Goal: Browse casually: Explore the website without a specific task or goal

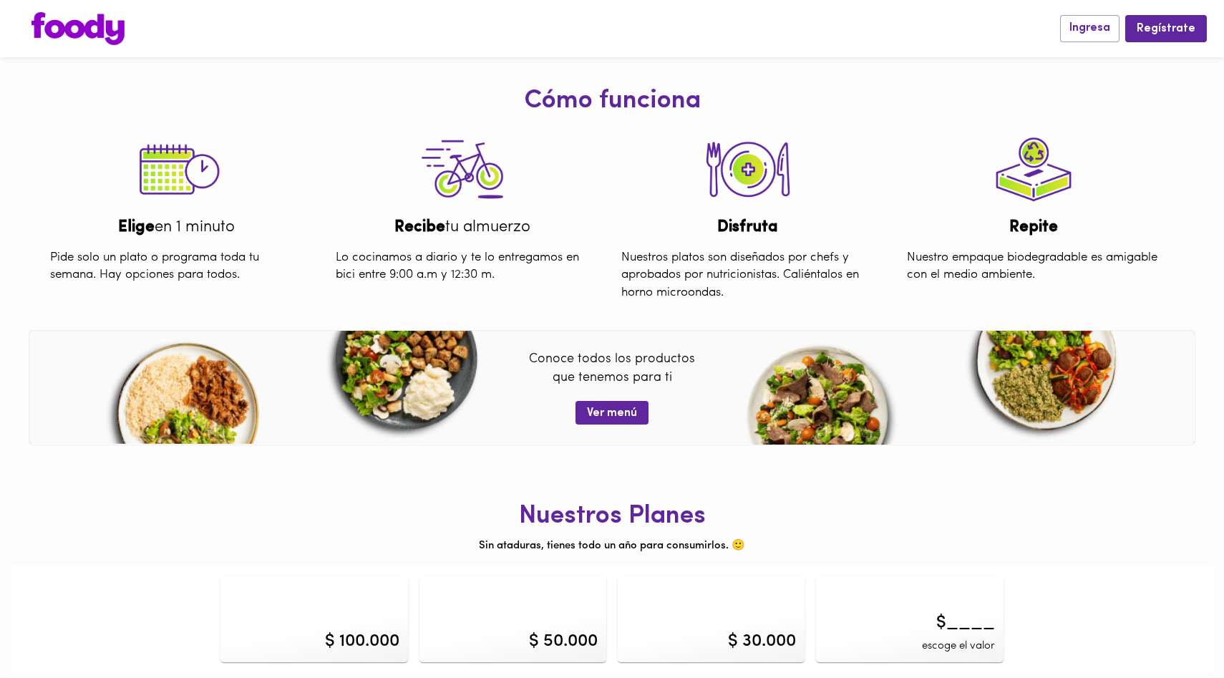
scroll to position [475, 0]
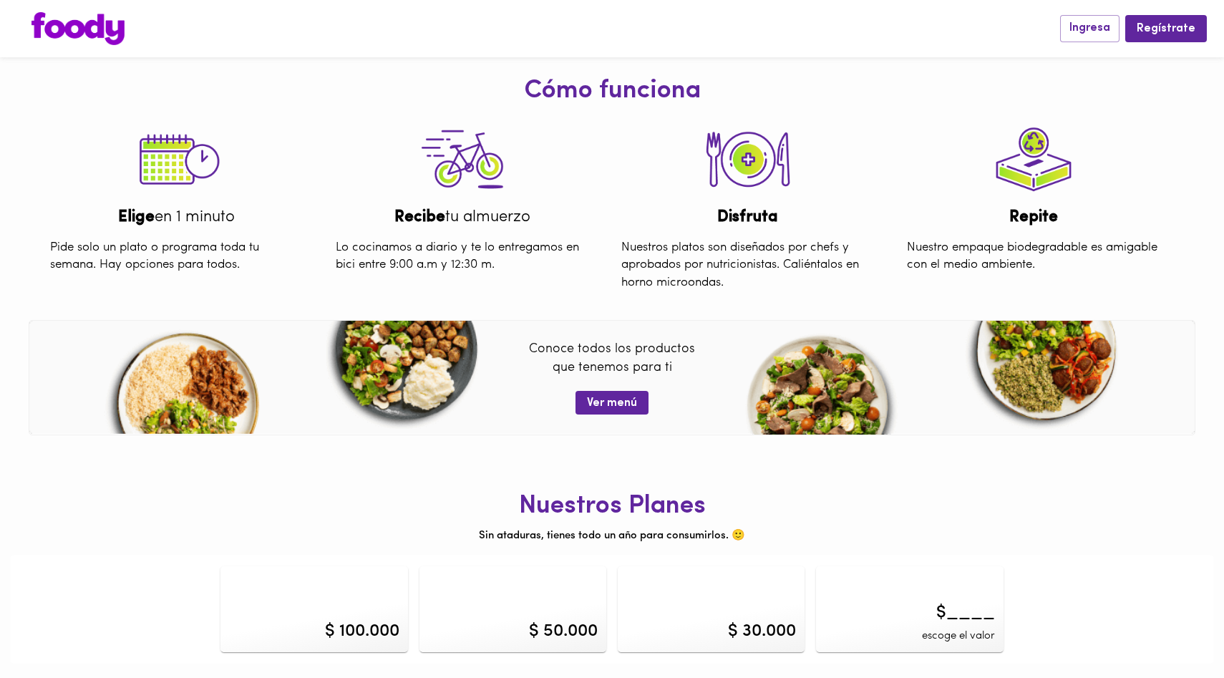
click at [345, 590] on div "$ 100.000" at bounding box center [313, 609] width 187 height 86
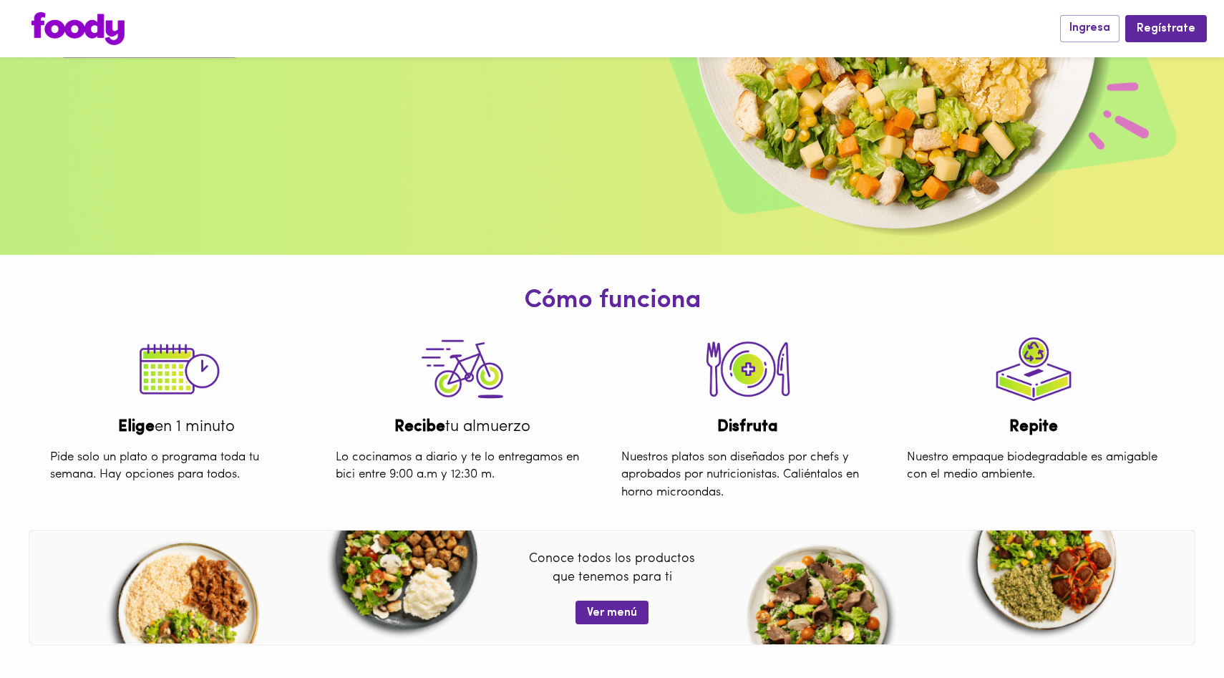
scroll to position [475, 0]
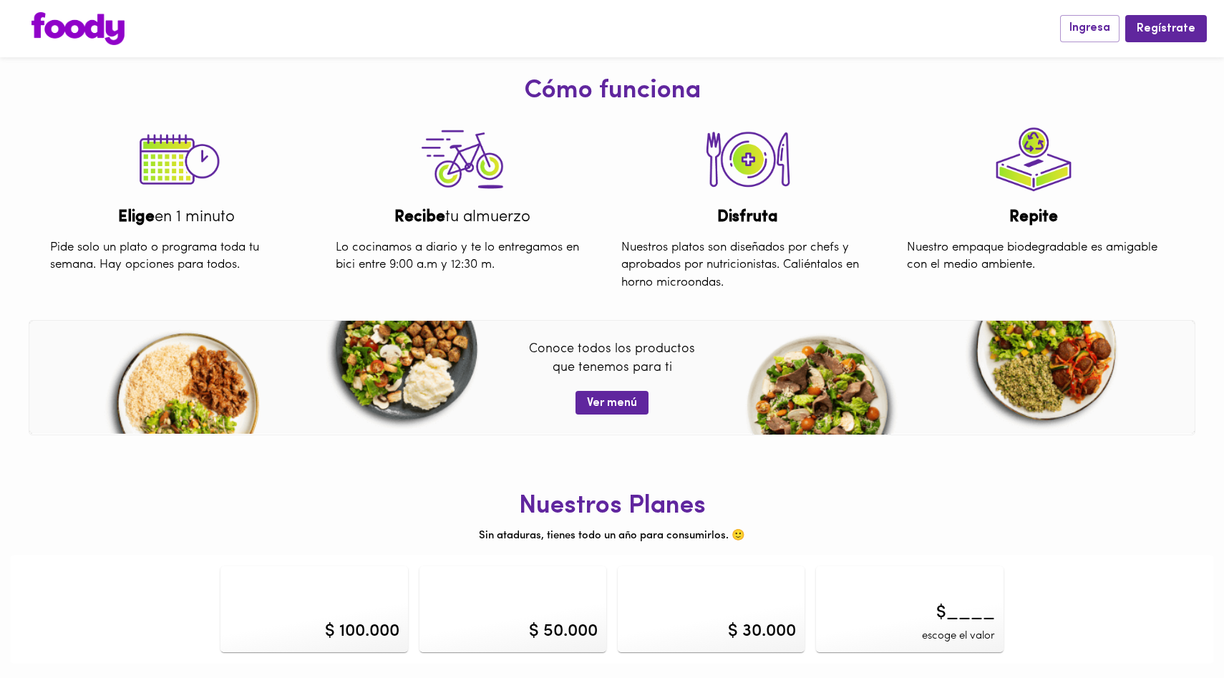
click at [608, 504] on h1 "Nuestros Planes" at bounding box center [612, 506] width 1203 height 29
click at [619, 398] on span "Ver menú" at bounding box center [612, 404] width 50 height 14
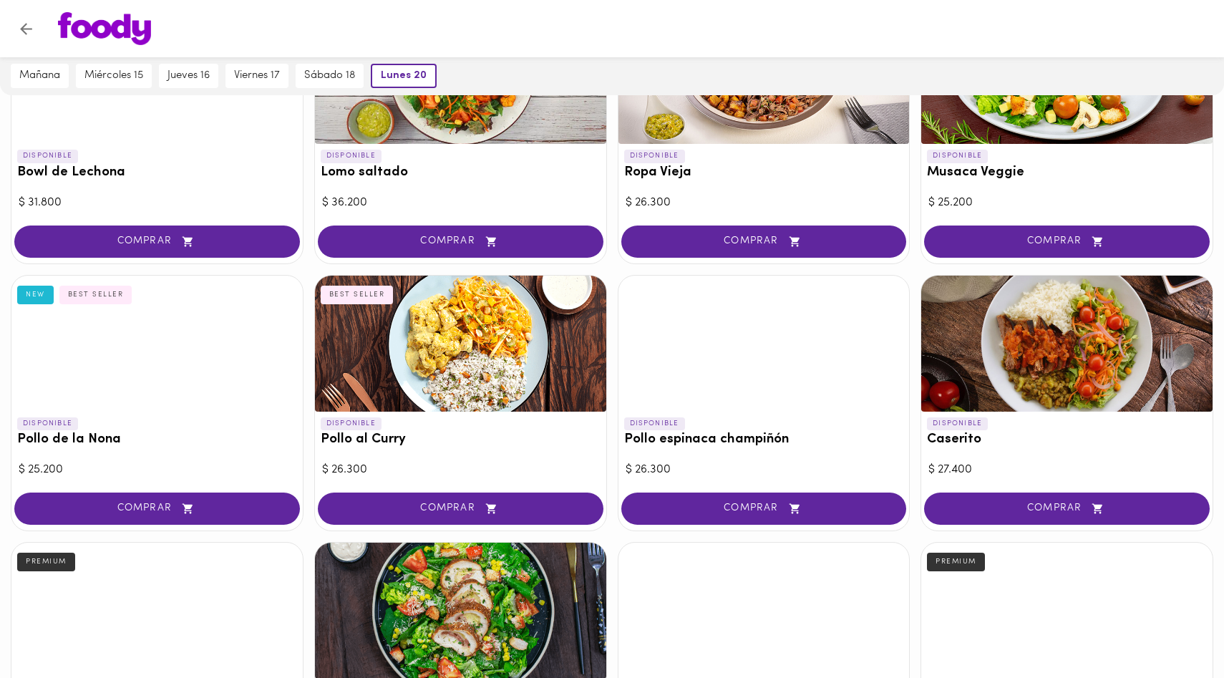
scroll to position [87, 0]
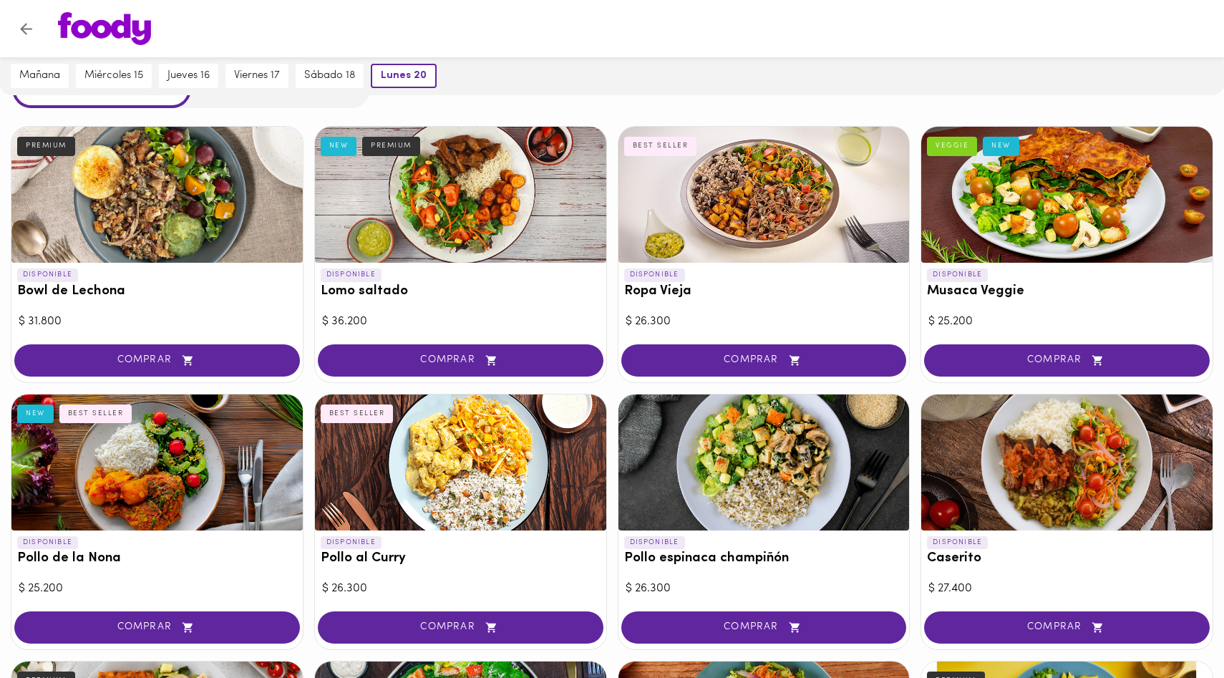
click at [705, 236] on div at bounding box center [763, 195] width 291 height 136
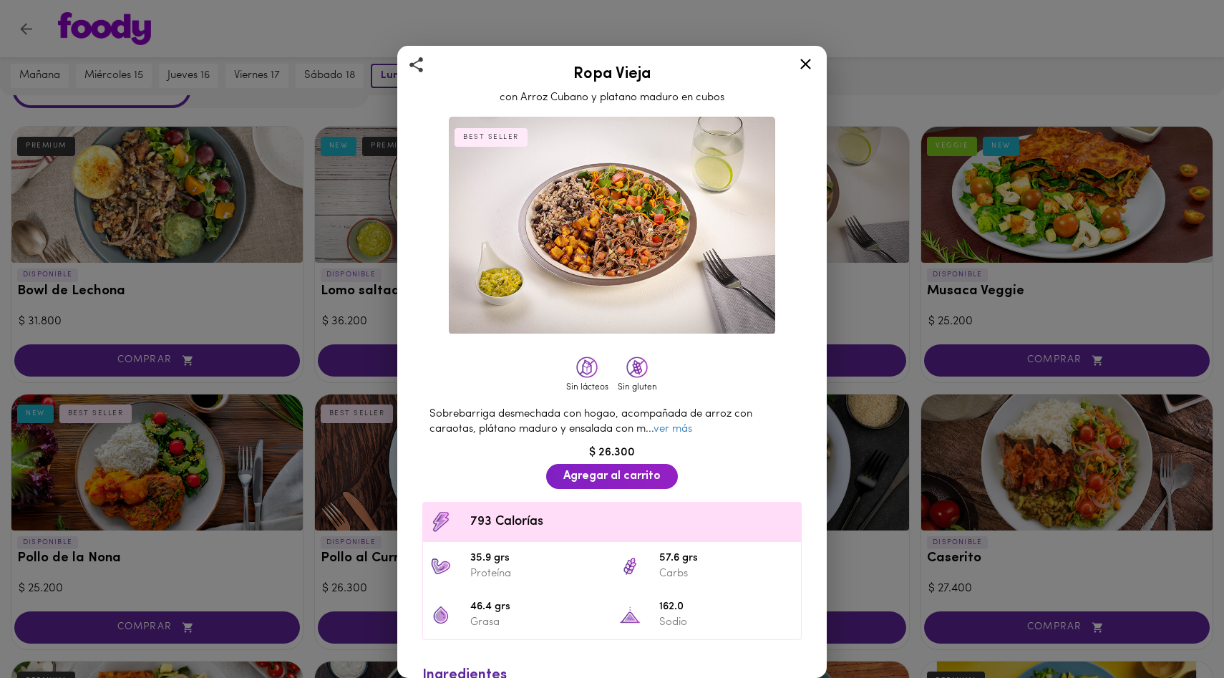
click at [800, 59] on icon at bounding box center [806, 64] width 18 height 18
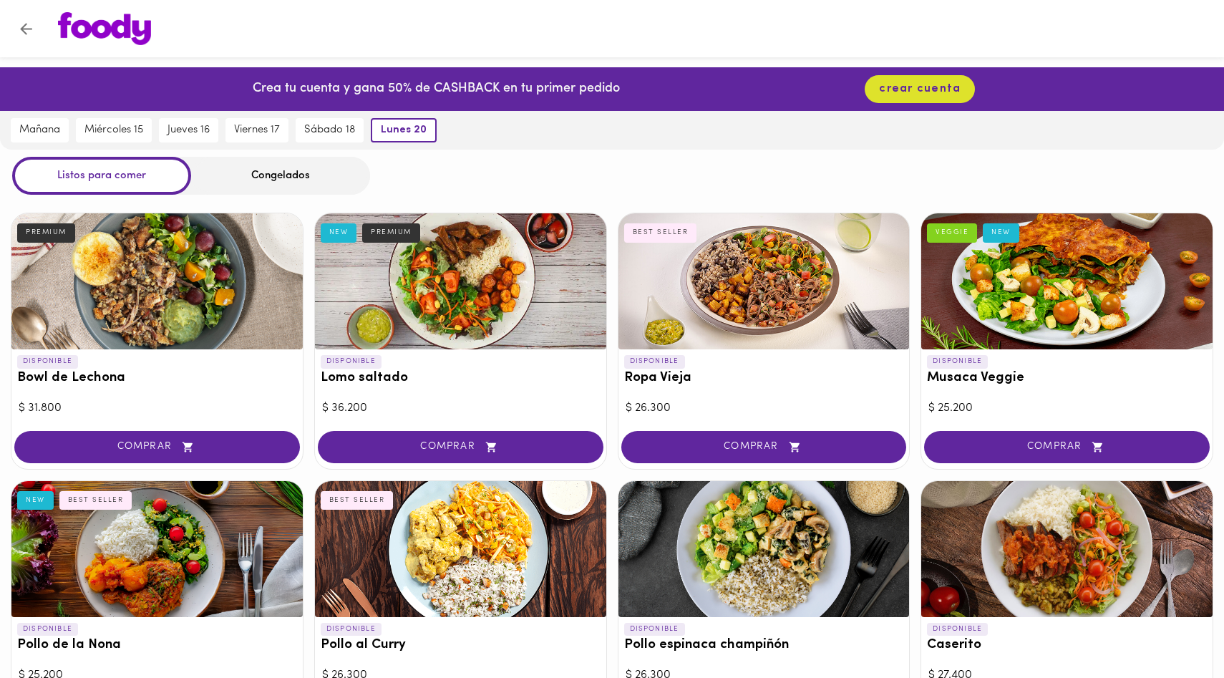
click at [266, 175] on div "Congelados" at bounding box center [280, 176] width 179 height 38
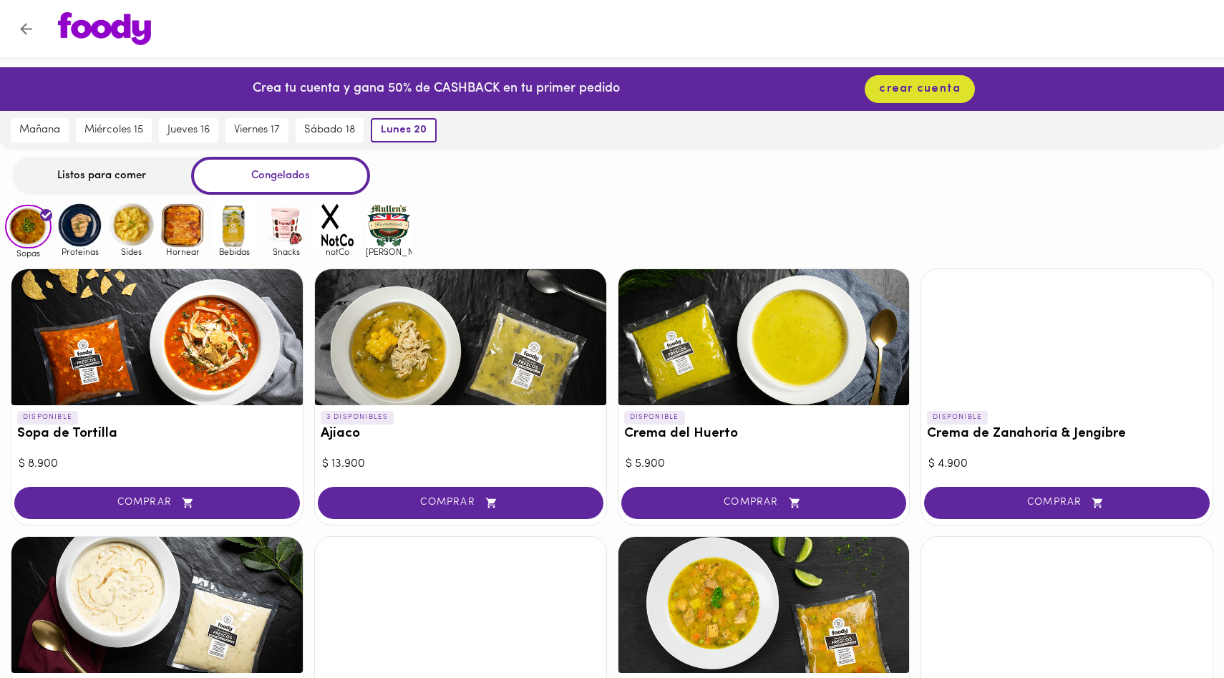
scroll to position [730, 0]
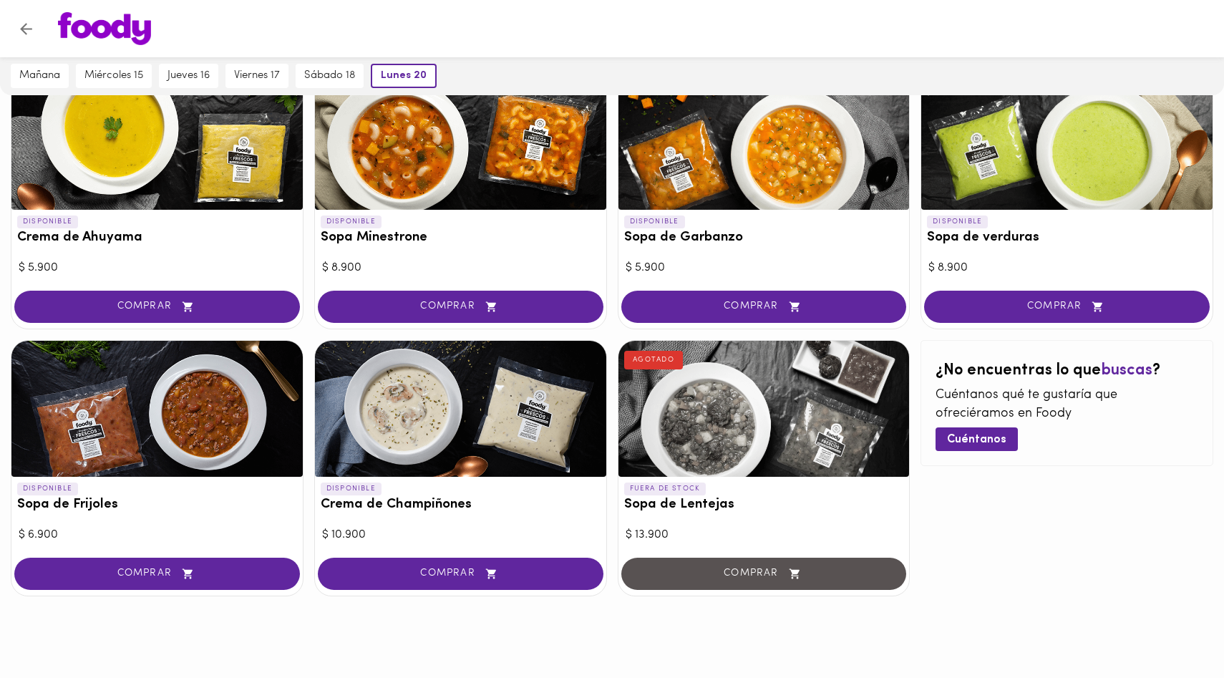
click at [763, 444] on div at bounding box center [763, 409] width 291 height 136
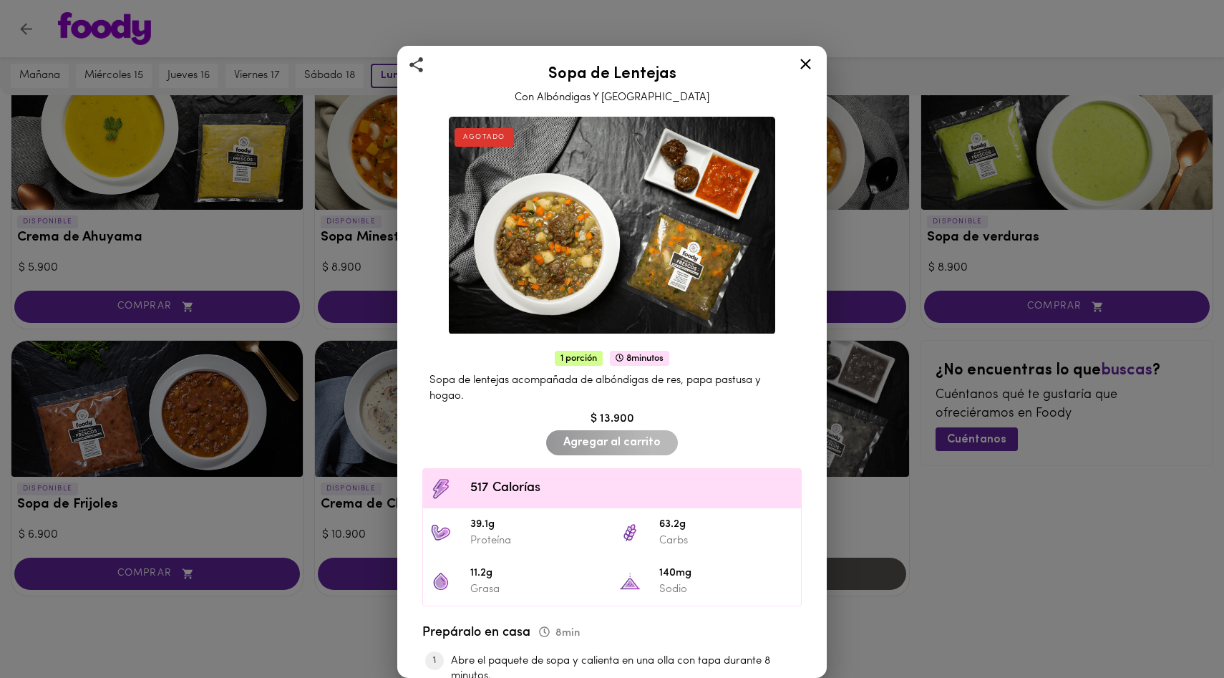
click at [553, 205] on img at bounding box center [612, 226] width 326 height 218
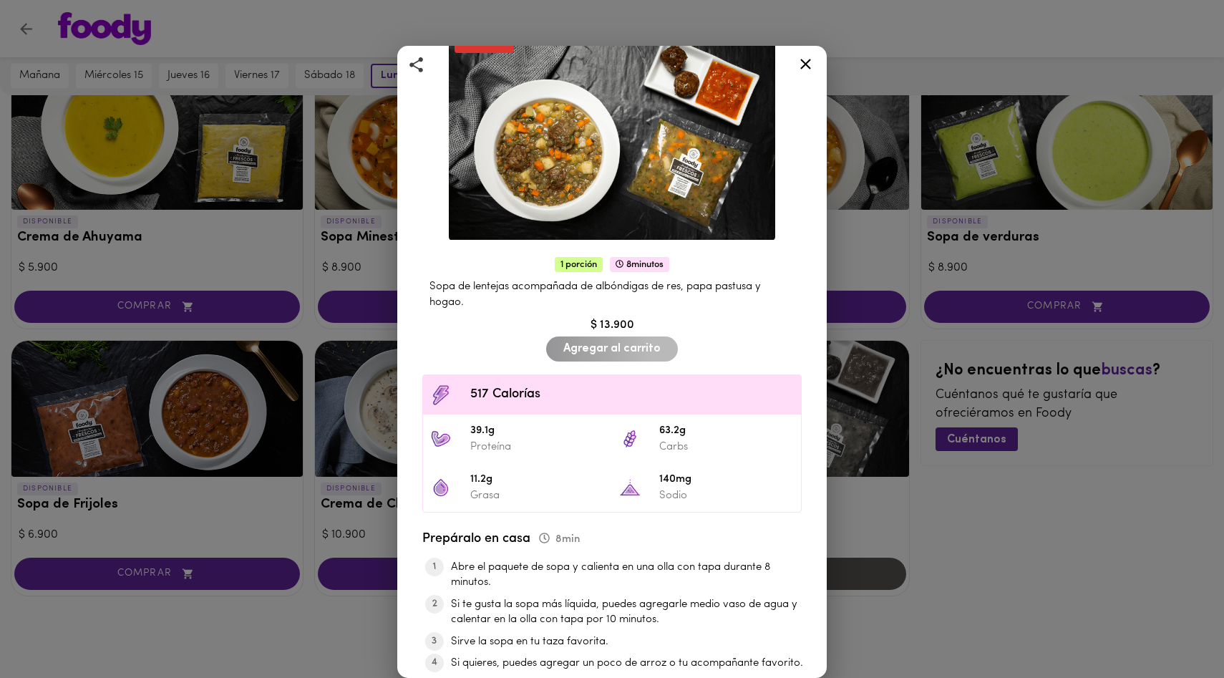
scroll to position [198, 0]
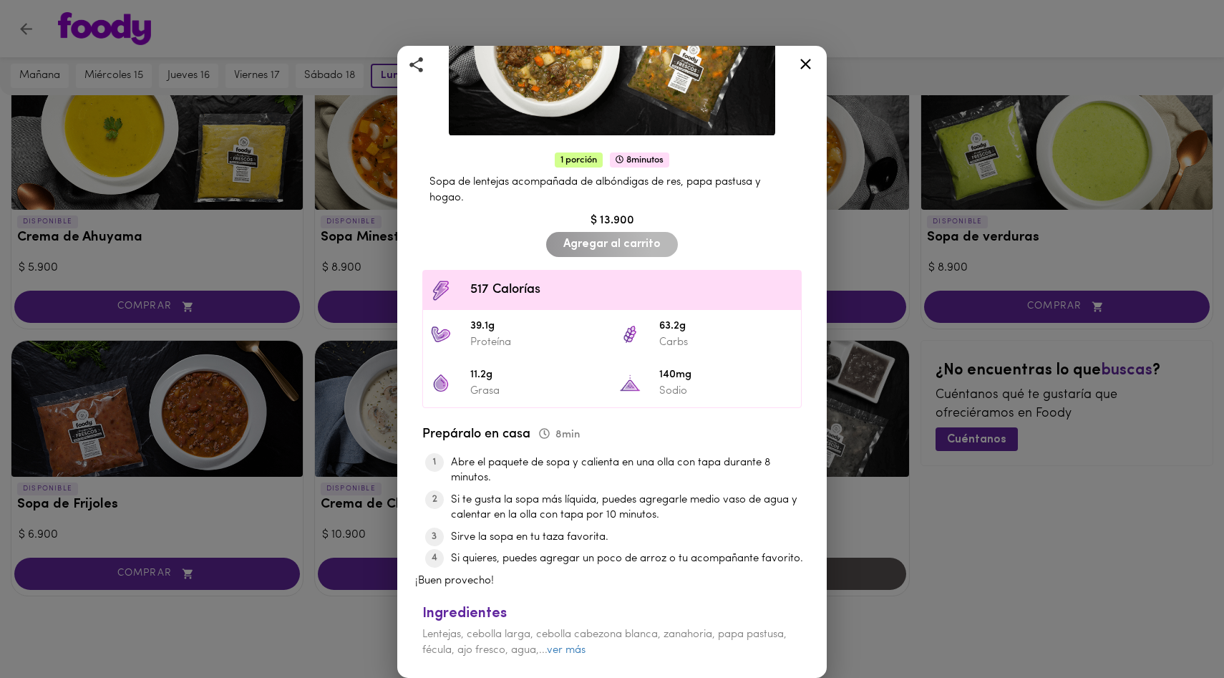
click at [574, 656] on div "Ingredientes Lentejas, cebolla larga, cebolla cabezona blanca, zanahoria, papa …" at bounding box center [612, 627] width 394 height 76
click at [583, 643] on div "Ingredientes Lentejas, cebolla larga, cebolla cabezona blanca, zanahoria, papa …" at bounding box center [612, 627] width 394 height 76
click at [574, 650] on link "ver más" at bounding box center [566, 650] width 39 height 11
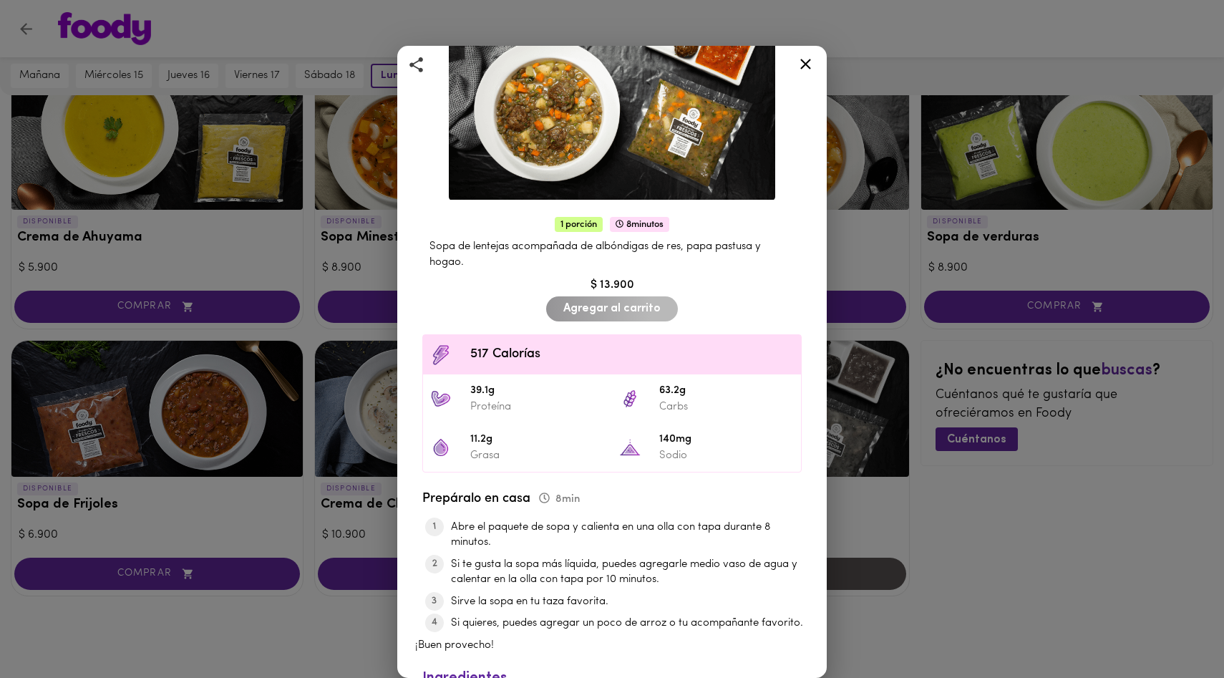
scroll to position [119, 0]
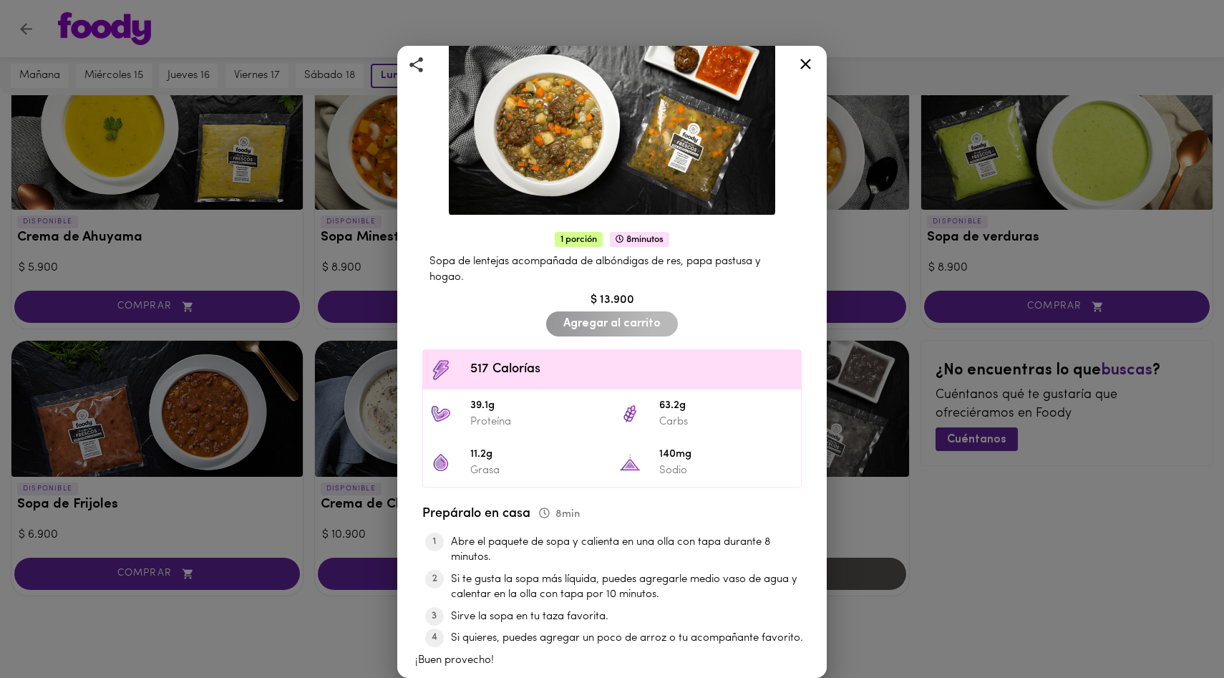
click at [616, 75] on img at bounding box center [612, 107] width 326 height 218
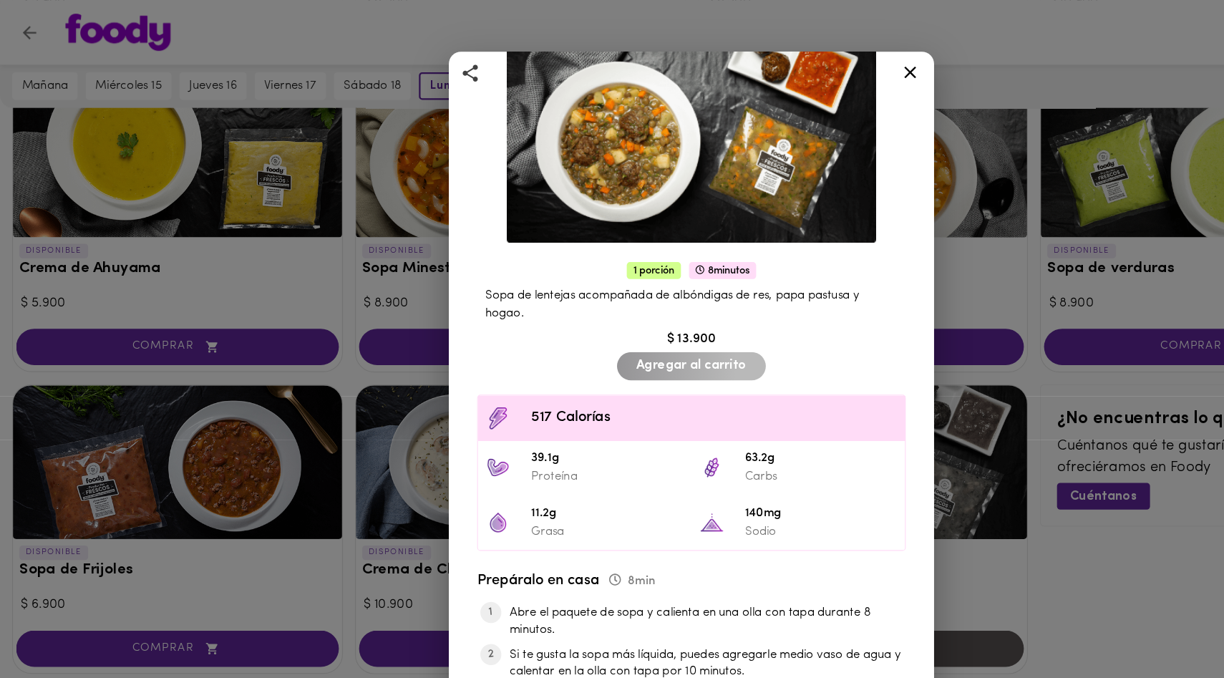
click at [809, 65] on icon at bounding box center [806, 64] width 18 height 18
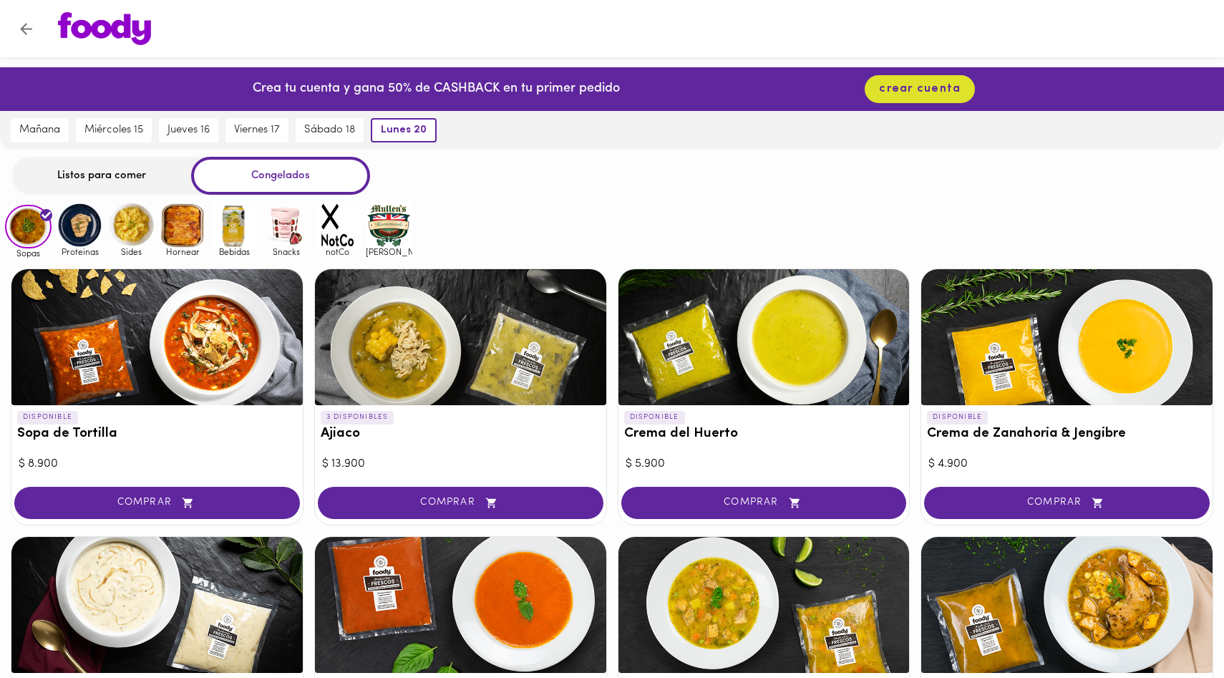
click at [350, 223] on img at bounding box center [337, 225] width 47 height 47
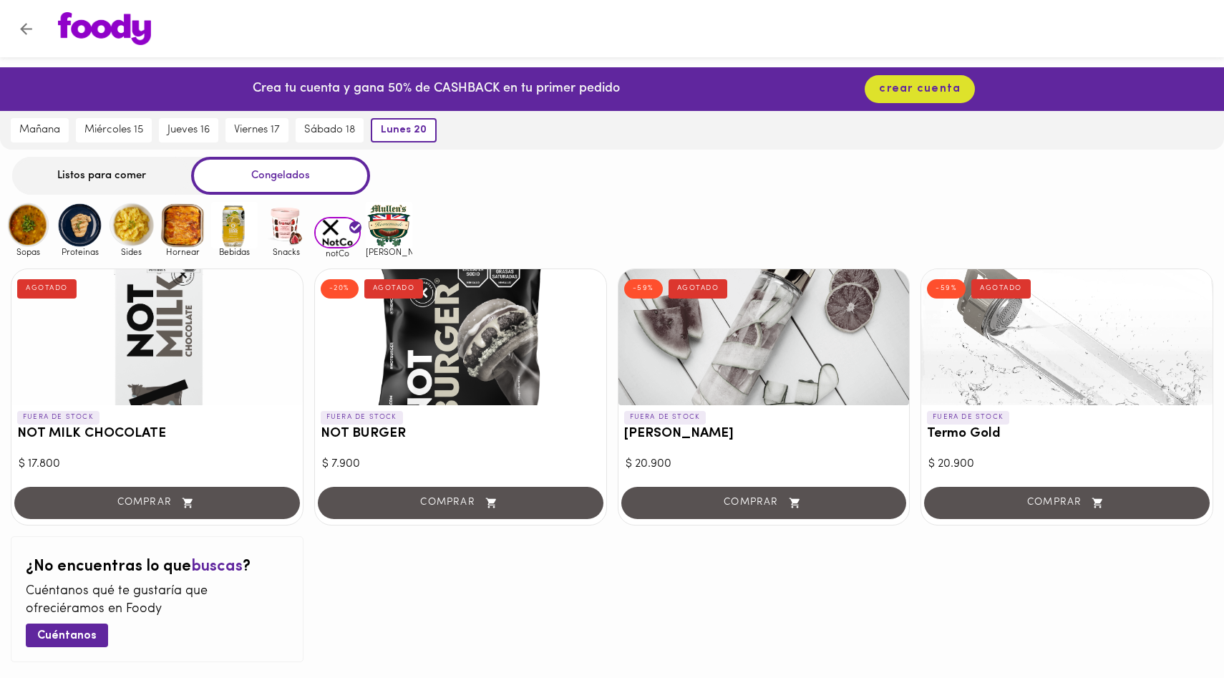
click at [103, 42] on img at bounding box center [104, 28] width 93 height 33
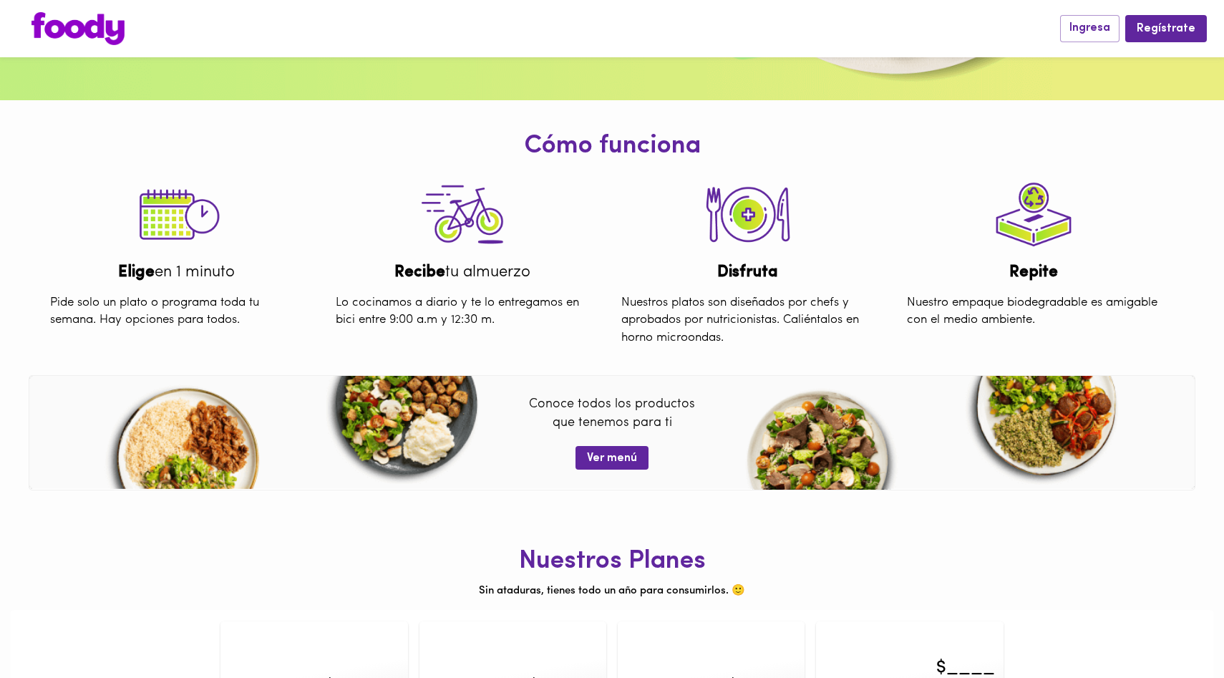
scroll to position [475, 0]
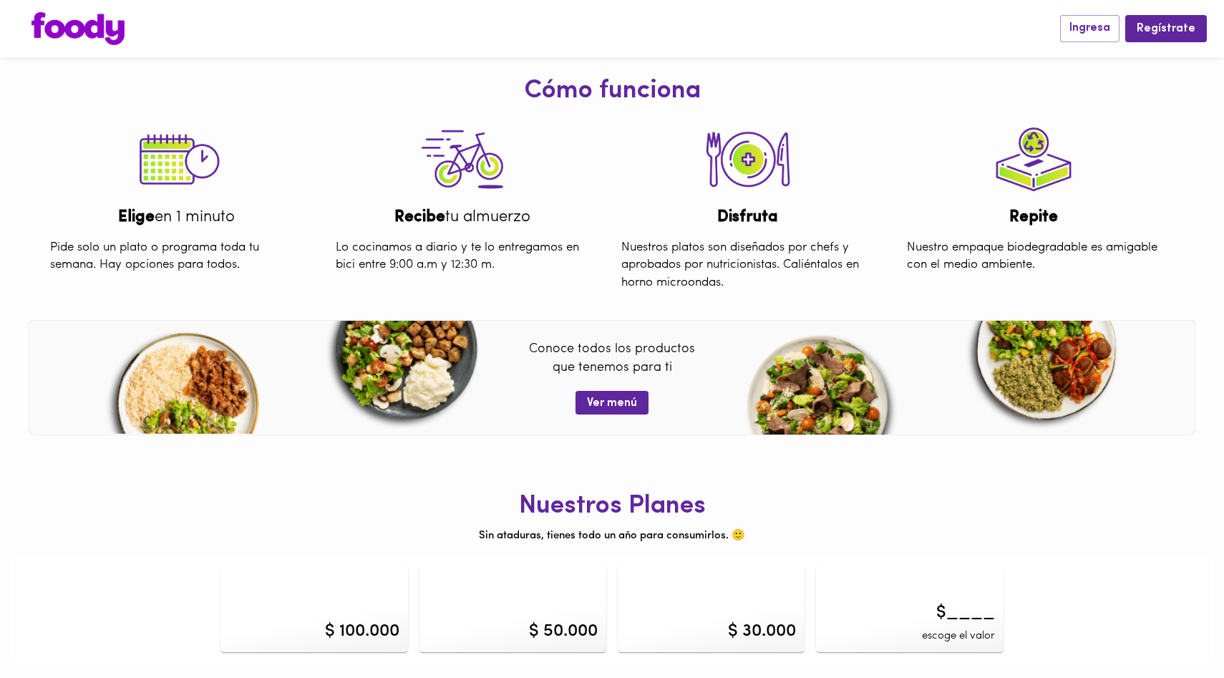
click at [334, 607] on div "$ 100.000" at bounding box center [313, 609] width 187 height 86
